Goal: Communication & Community: Answer question/provide support

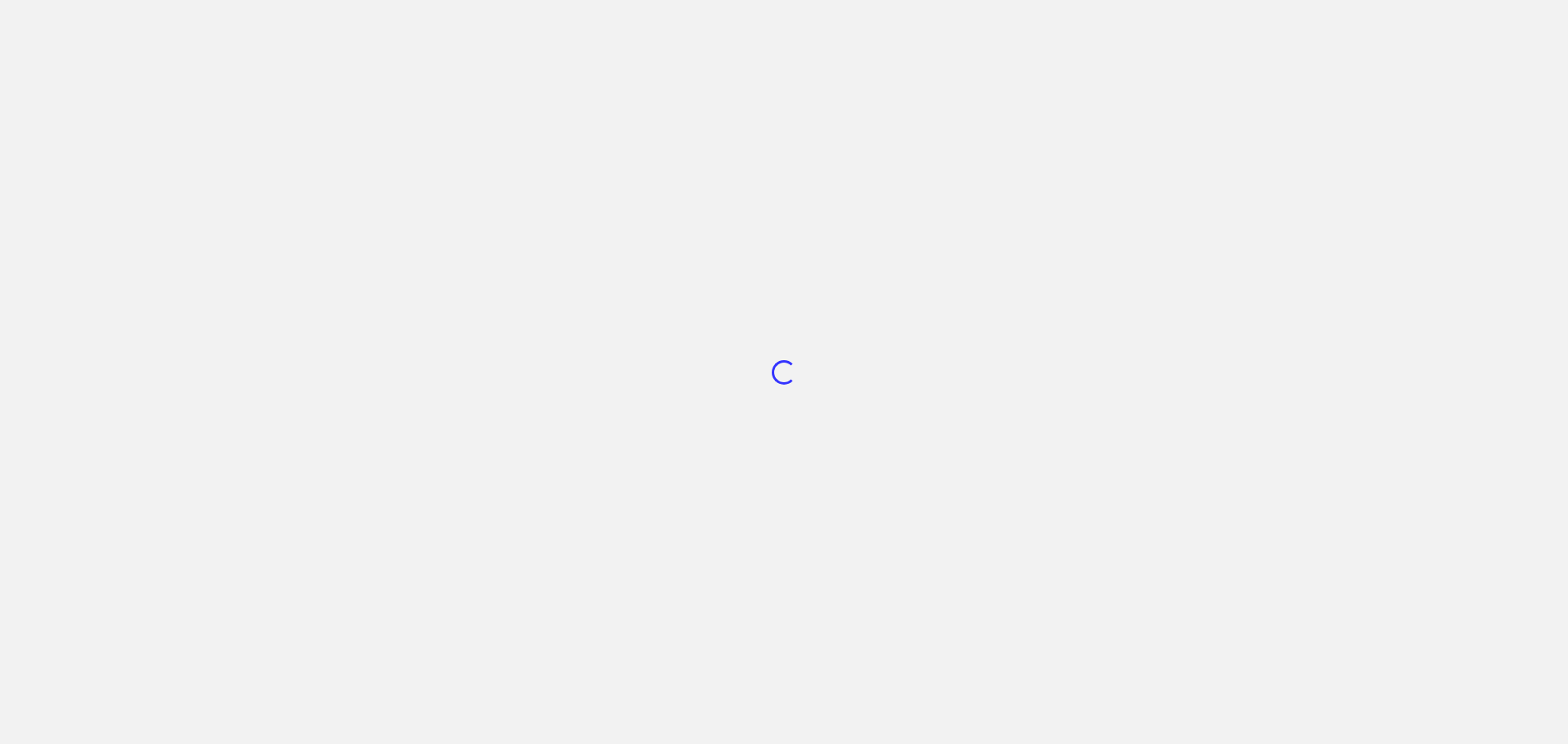
scroll to position [616, 0]
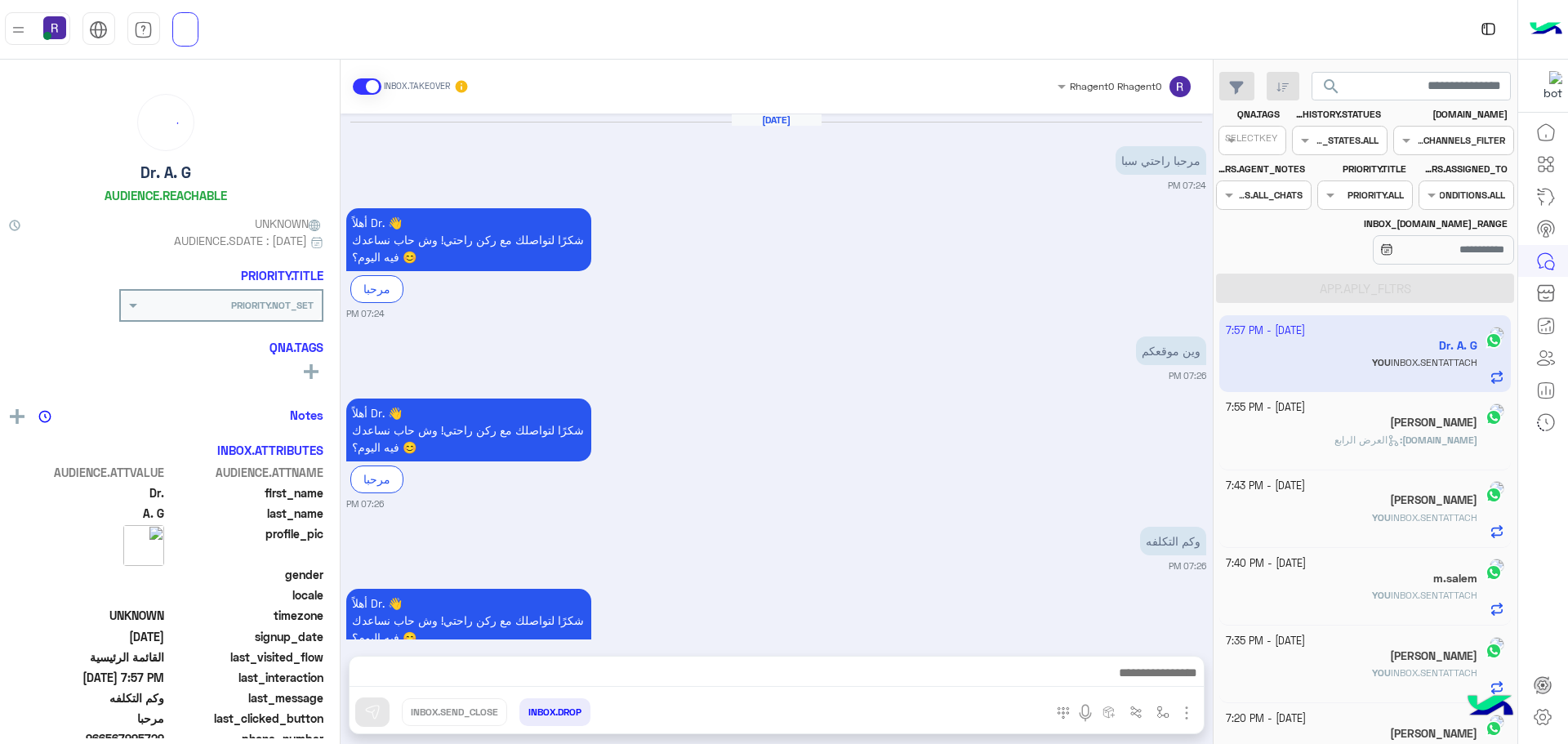
scroll to position [939, 0]
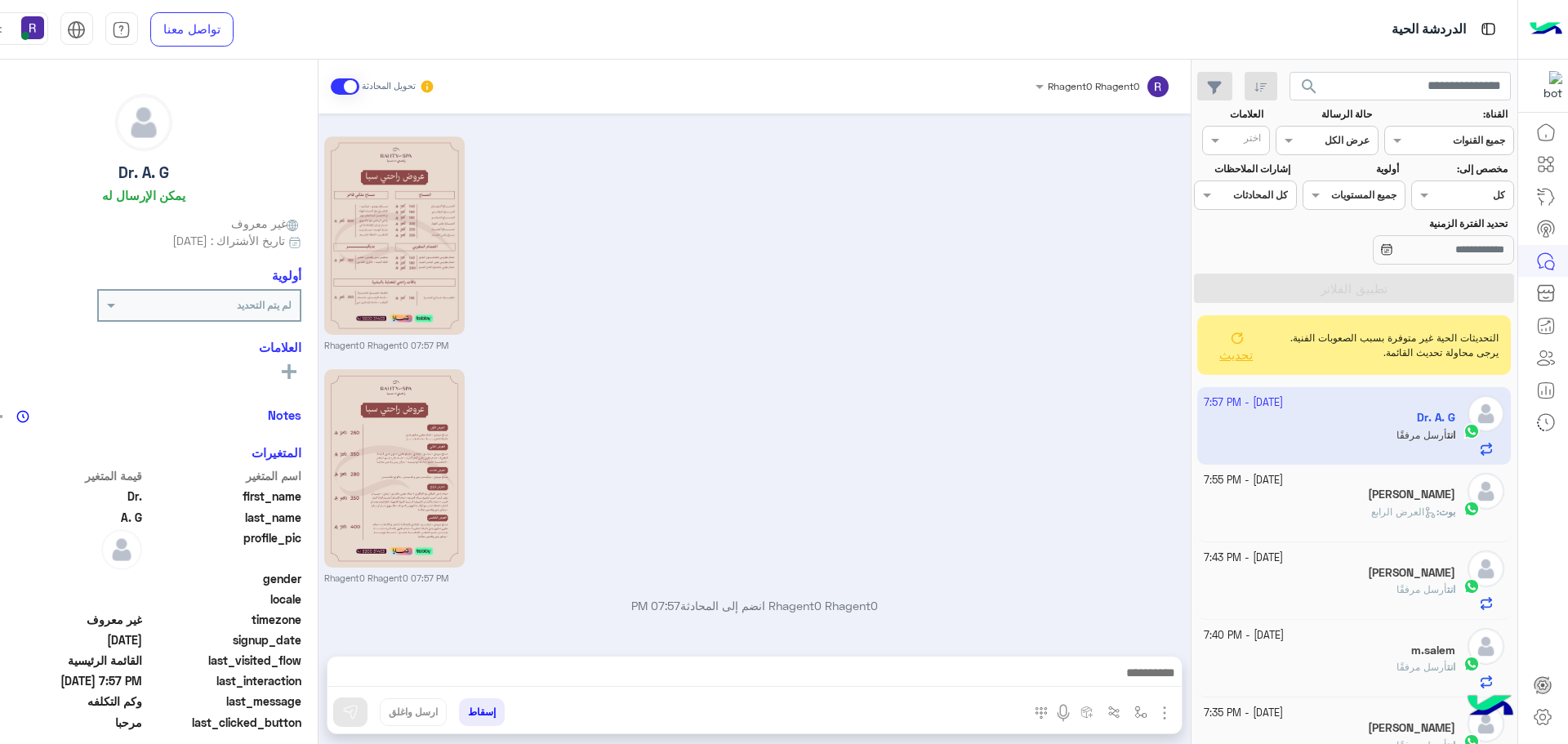
click at [969, 205] on div "Rhagent0 Rhagent0 07:57 PM" at bounding box center [754, 242] width 860 height 220
click at [1243, 340] on icon at bounding box center [1236, 337] width 13 height 13
click at [1033, 431] on div "Rhagent0 Rhagent0 07:57 PM" at bounding box center [754, 475] width 860 height 220
